Goal: Information Seeking & Learning: Learn about a topic

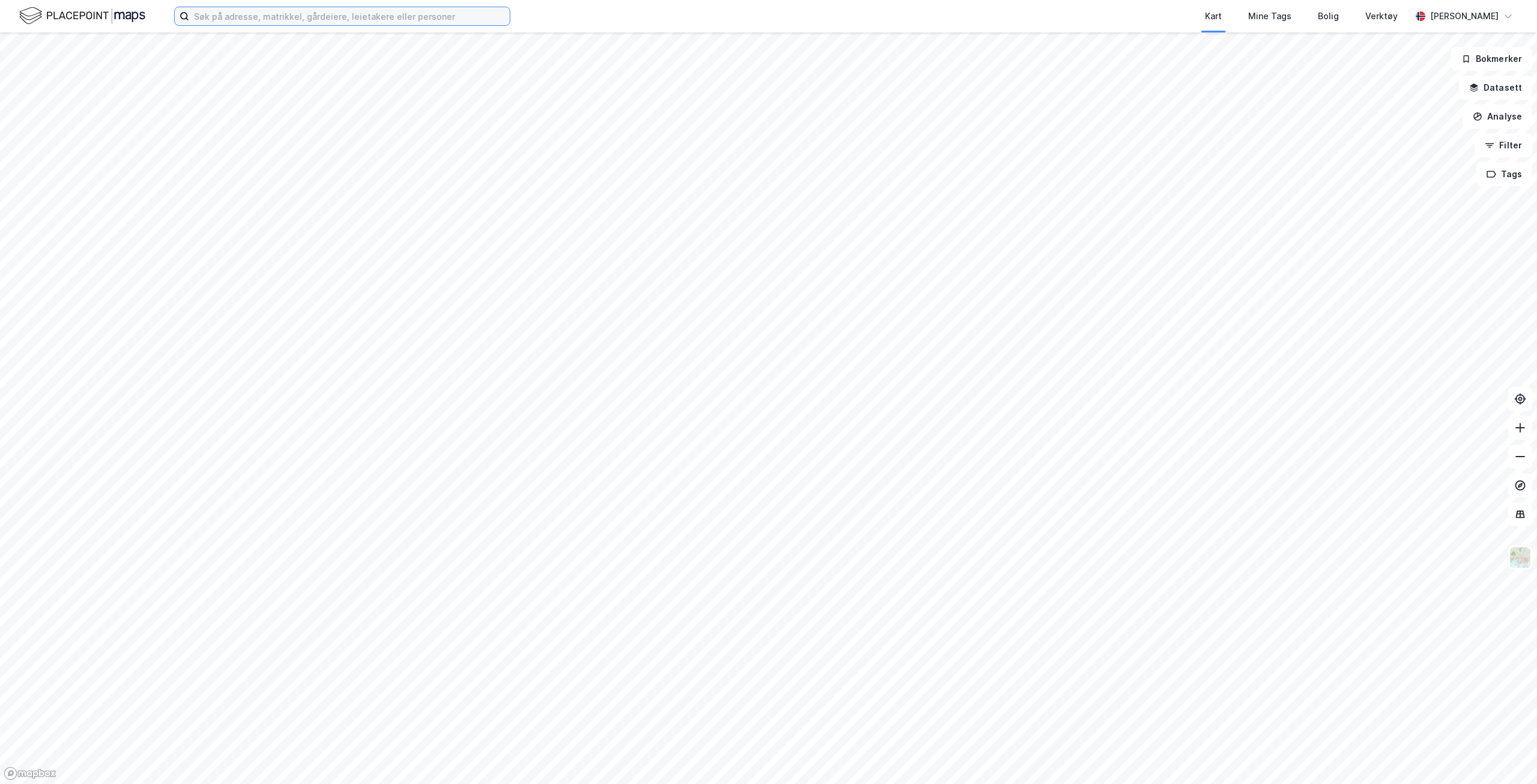
click at [331, 21] on input at bounding box center [349, 16] width 321 height 18
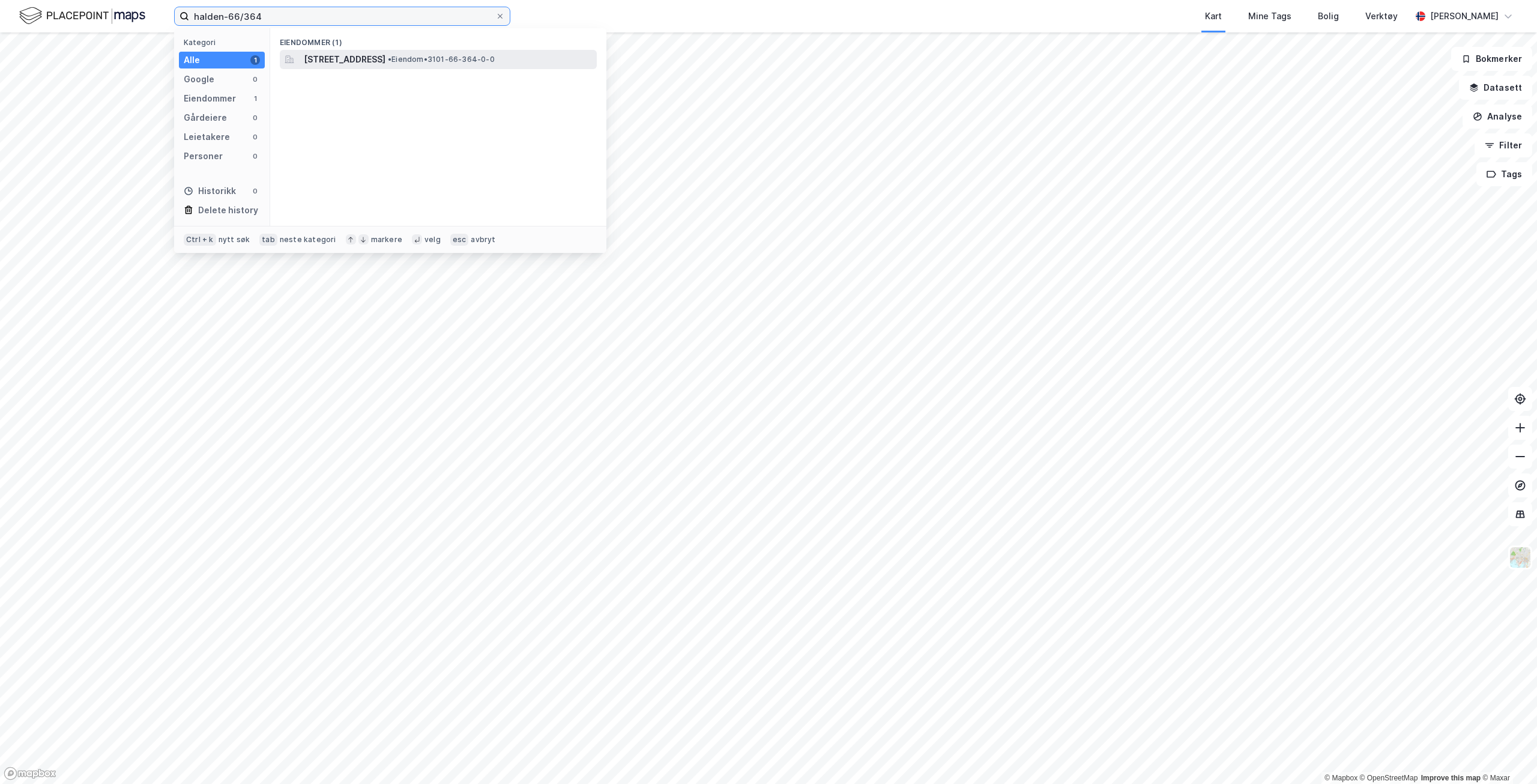
type input "halden-66/364"
click at [345, 65] on span "[STREET_ADDRESS]" at bounding box center [344, 59] width 81 height 15
